Goal: Task Accomplishment & Management: Use online tool/utility

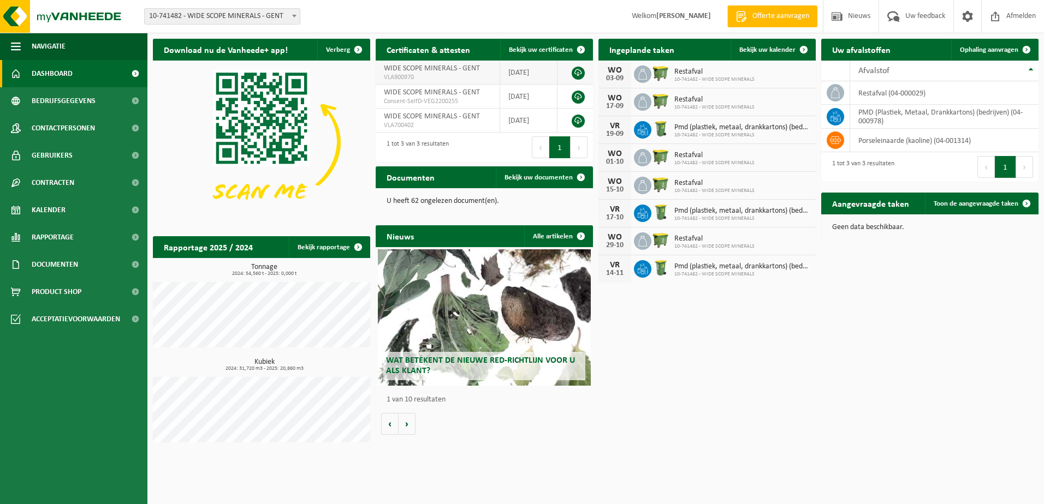
click at [541, 69] on td "[DATE]" at bounding box center [529, 73] width 58 height 24
click at [576, 73] on link at bounding box center [577, 73] width 13 height 13
click at [1007, 46] on span "Ophaling aanvragen" at bounding box center [988, 49] width 58 height 7
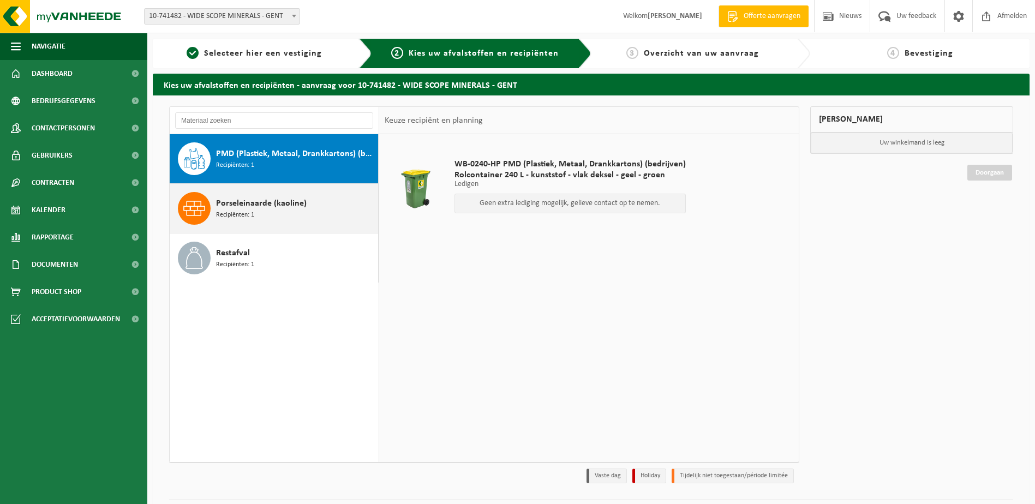
click at [241, 207] on span "Porseleinaarde (kaoline)" at bounding box center [261, 203] width 91 height 13
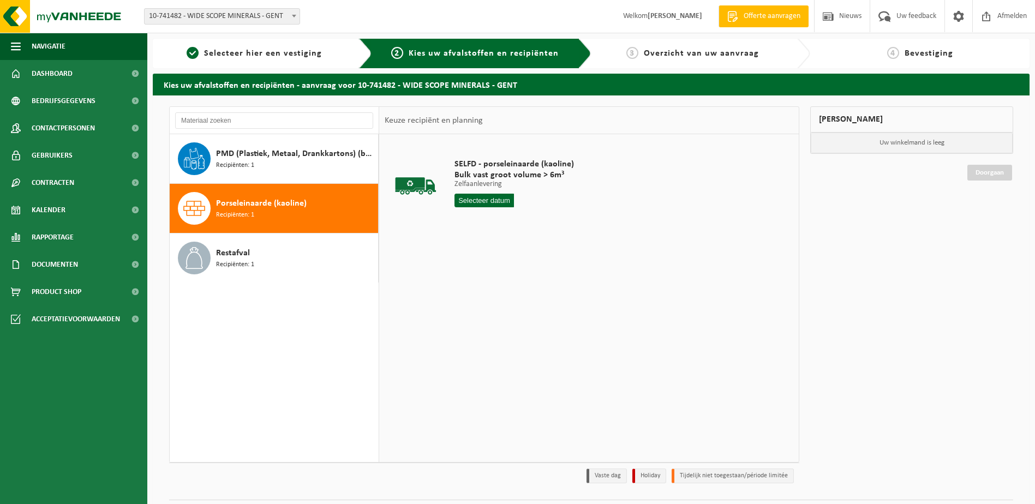
click at [483, 199] on input "text" at bounding box center [485, 201] width 60 height 14
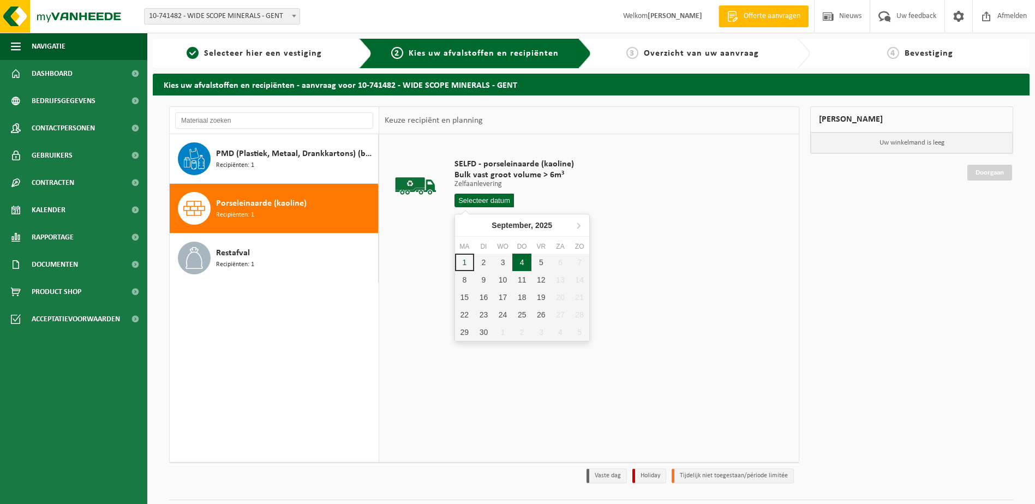
click at [522, 260] on div "4" at bounding box center [521, 262] width 19 height 17
type input "Van [DATE]"
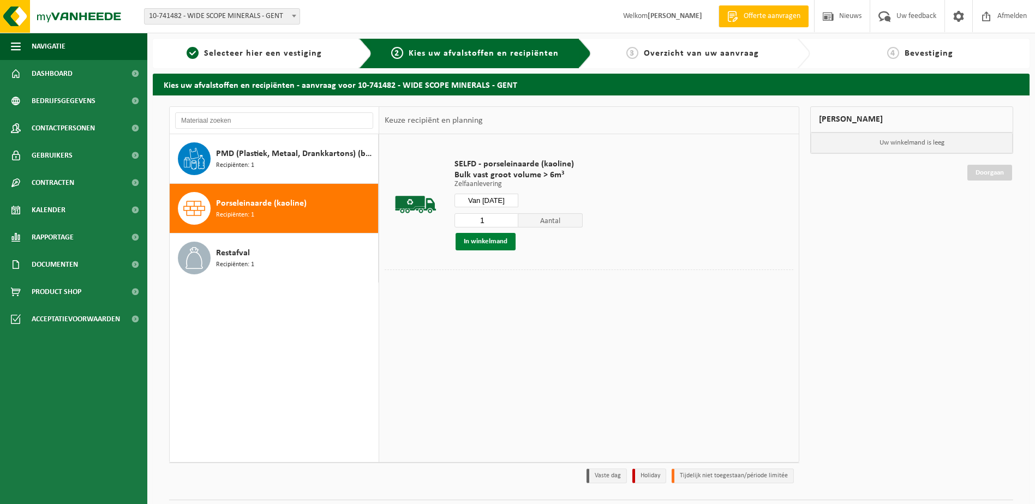
click at [497, 238] on button "In winkelmand" at bounding box center [486, 241] width 60 height 17
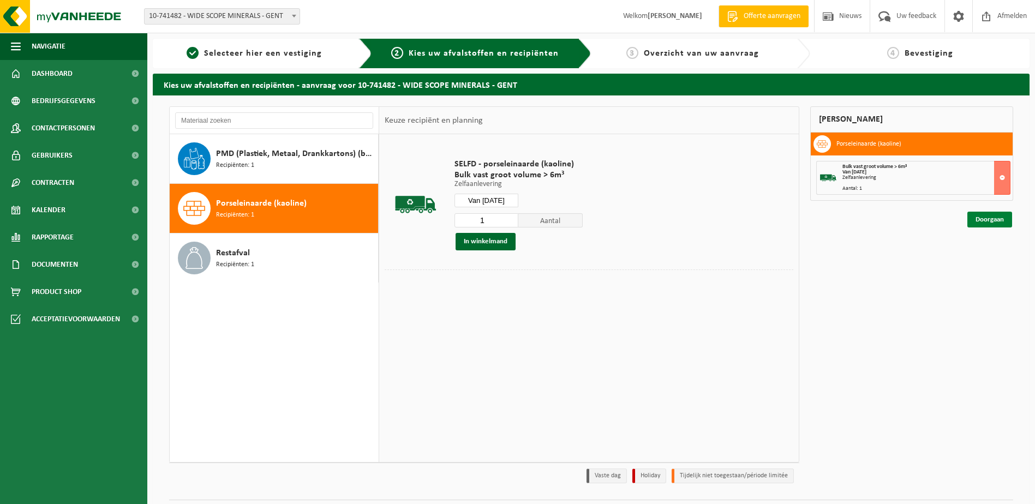
click at [987, 218] on link "Doorgaan" at bounding box center [990, 220] width 45 height 16
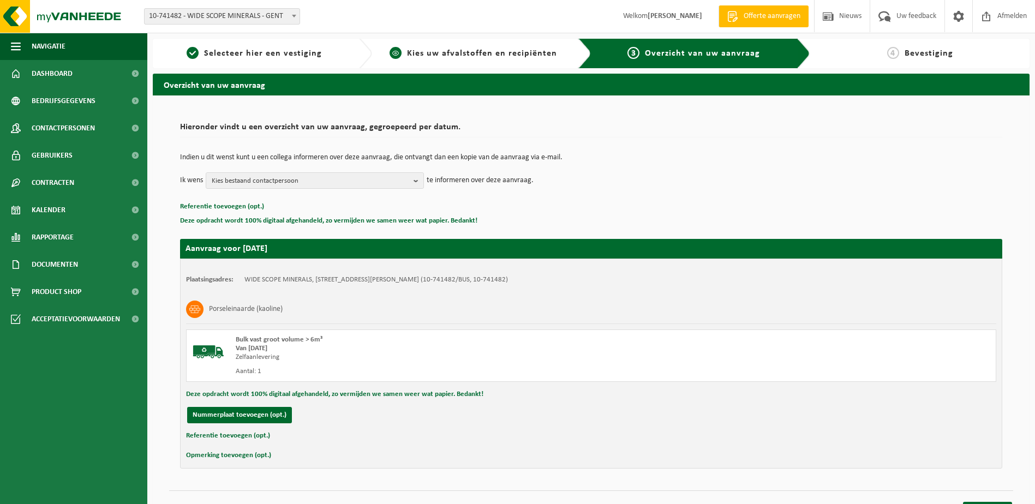
click at [456, 51] on span "Kies uw afvalstoffen en recipiënten" at bounding box center [482, 53] width 150 height 9
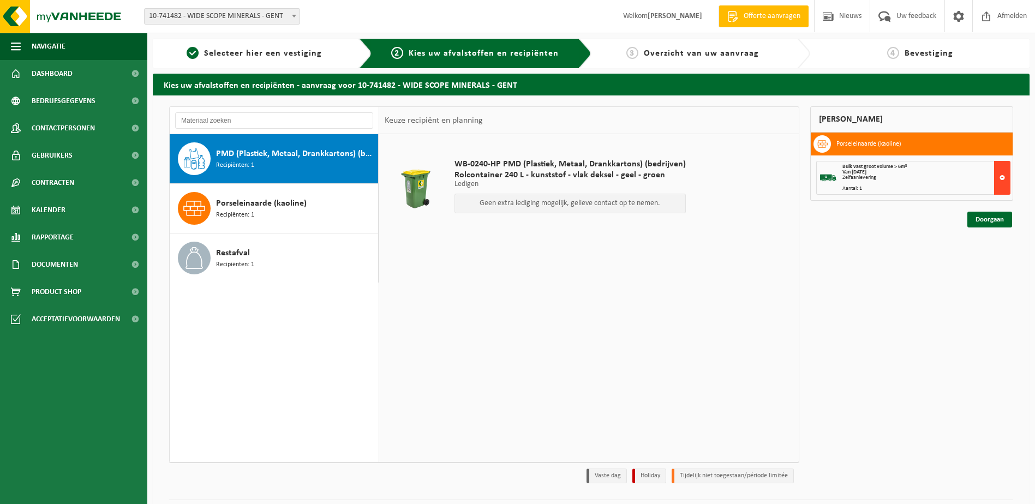
click at [1004, 170] on button at bounding box center [1002, 178] width 16 height 34
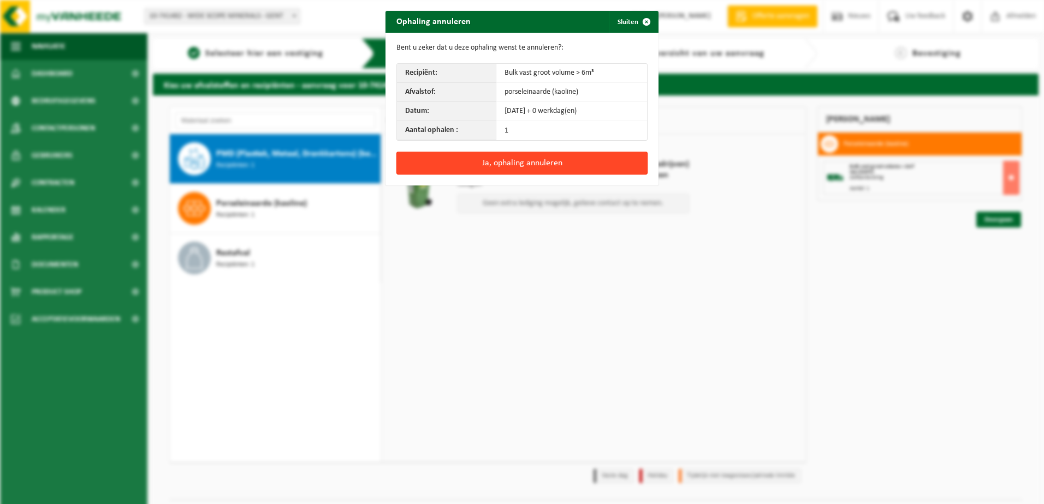
click at [521, 158] on button "Ja, ophaling annuleren" at bounding box center [521, 163] width 251 height 23
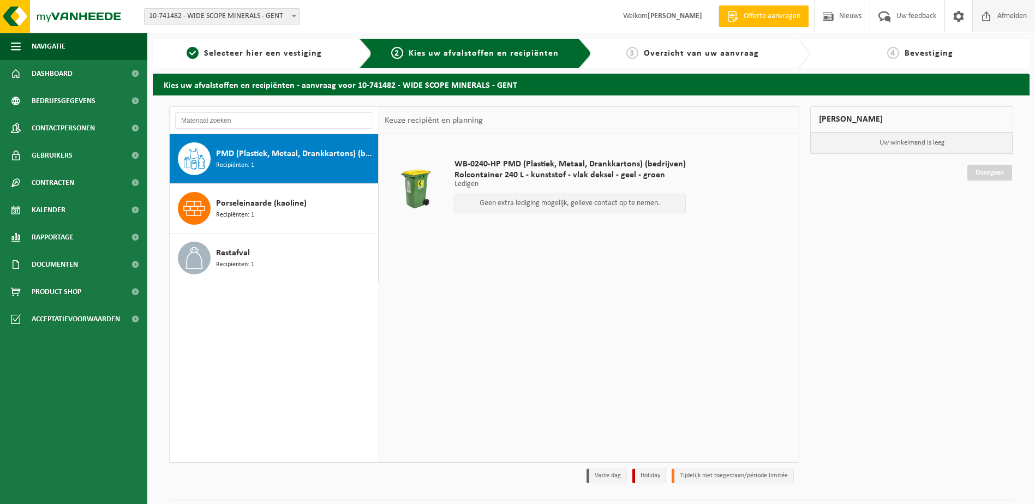
click at [1007, 17] on span "Afmelden" at bounding box center [1012, 16] width 35 height 32
